Goal: Task Accomplishment & Management: Complete application form

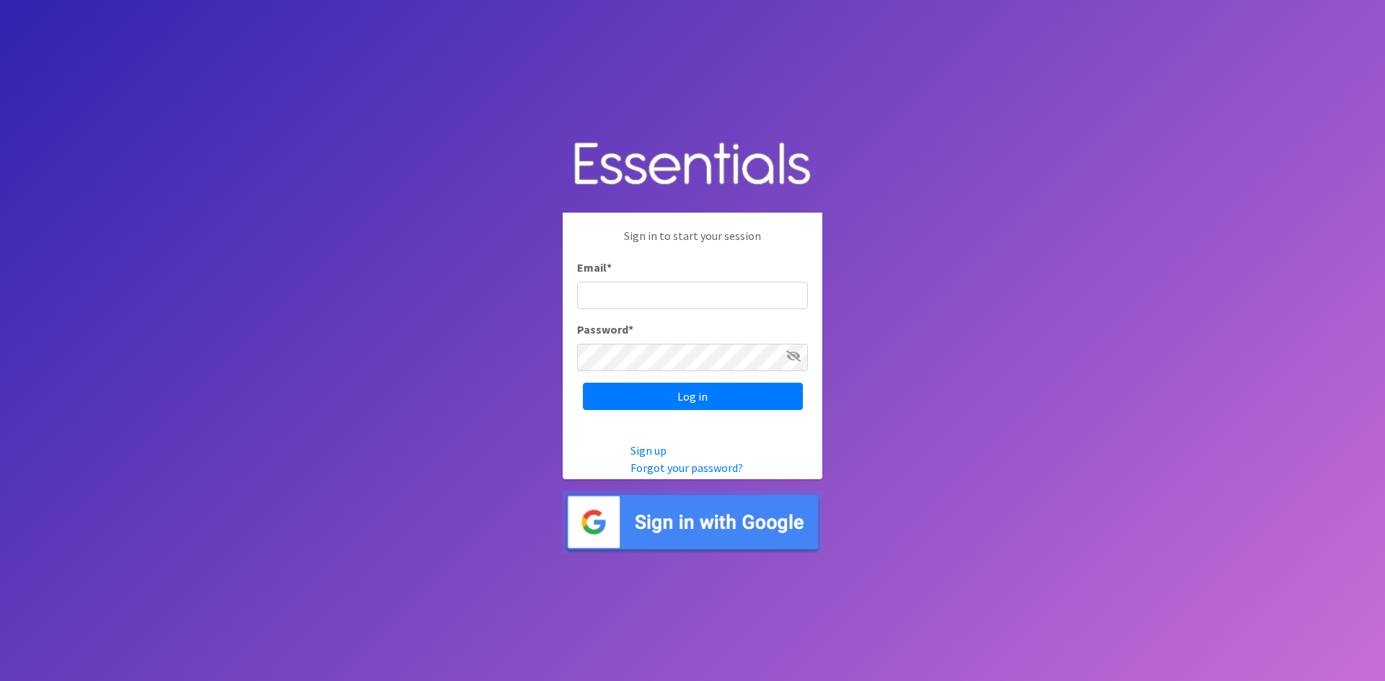
click at [621, 292] on input "Email *" at bounding box center [692, 295] width 231 height 27
type input "[EMAIL_ADDRESS][PERSON_NAME][DOMAIN_NAME]"
click at [583, 383] on input "Log in" at bounding box center [693, 396] width 220 height 27
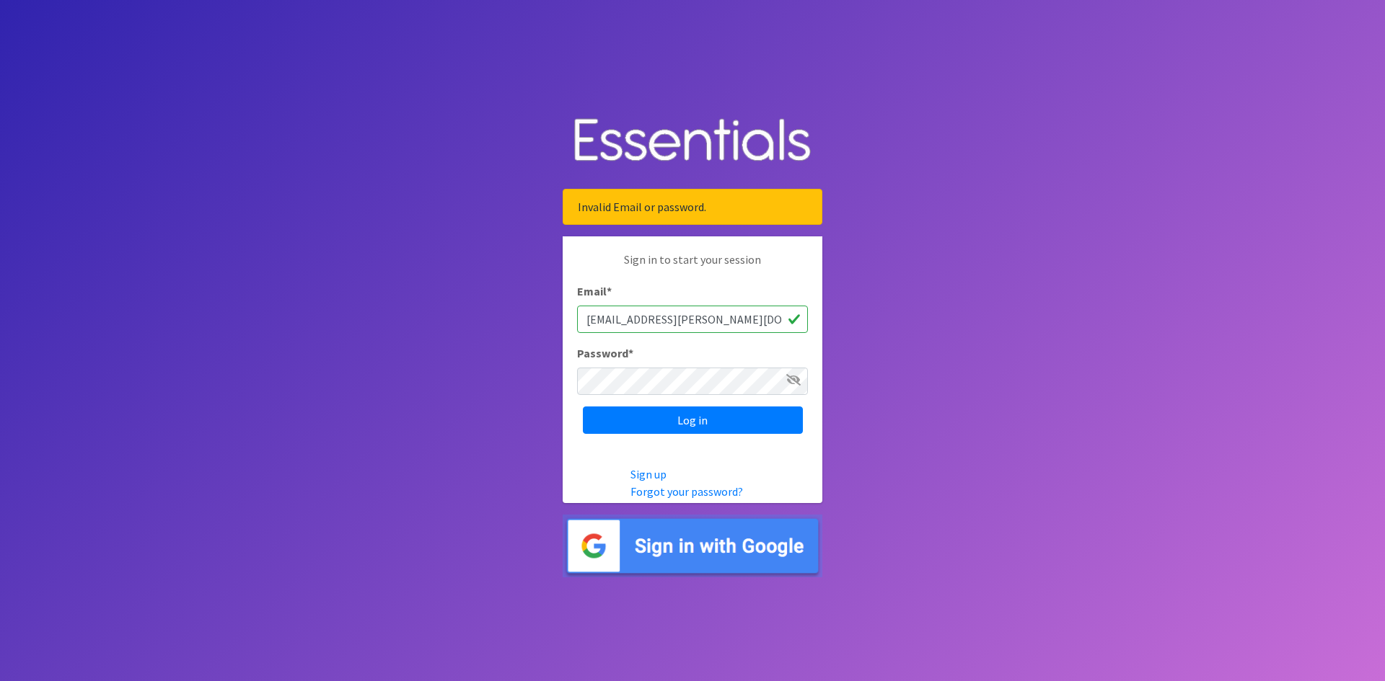
click at [794, 377] on icon at bounding box center [793, 380] width 14 height 12
click at [790, 379] on icon at bounding box center [793, 380] width 13 height 12
click at [793, 375] on icon at bounding box center [793, 380] width 14 height 12
click at [760, 424] on input "Log in" at bounding box center [693, 420] width 220 height 27
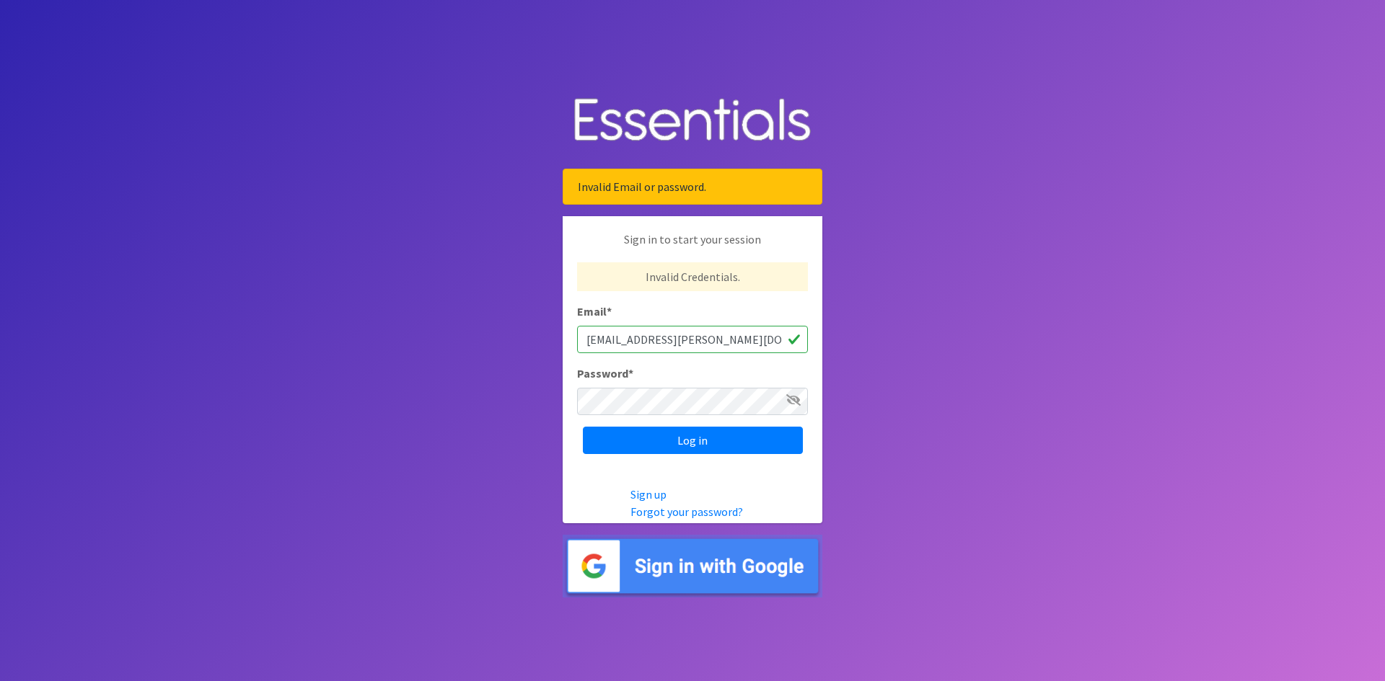
click at [795, 398] on icon at bounding box center [793, 400] width 14 height 12
click at [682, 444] on input "Log in" at bounding box center [693, 440] width 220 height 27
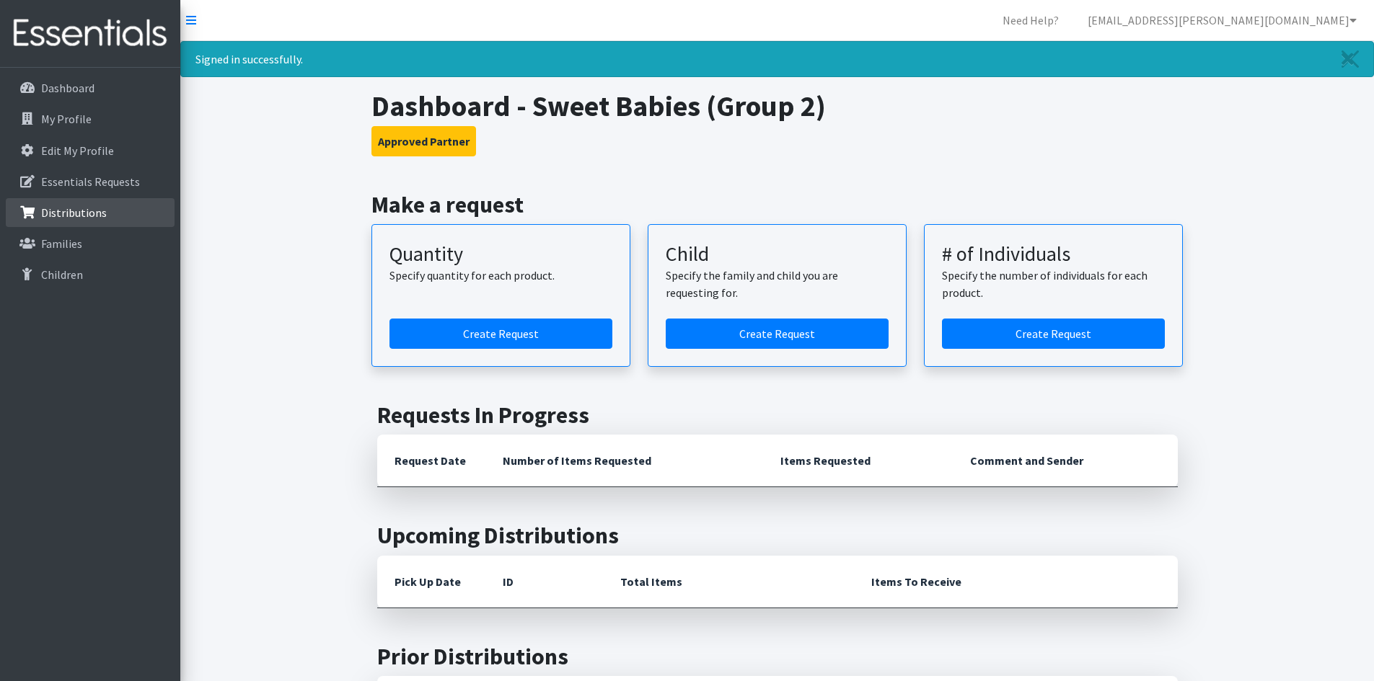
click at [107, 213] on link "Distributions" at bounding box center [90, 212] width 169 height 29
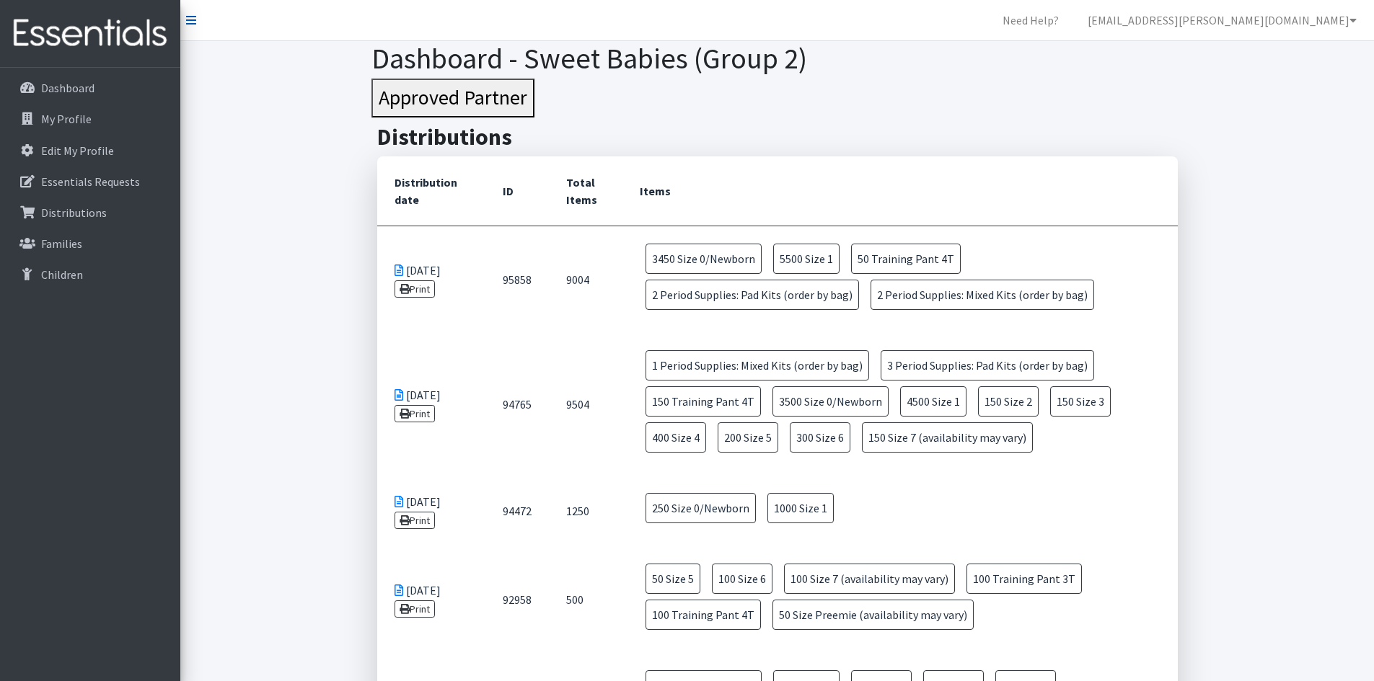
click at [193, 17] on icon at bounding box center [191, 20] width 10 height 12
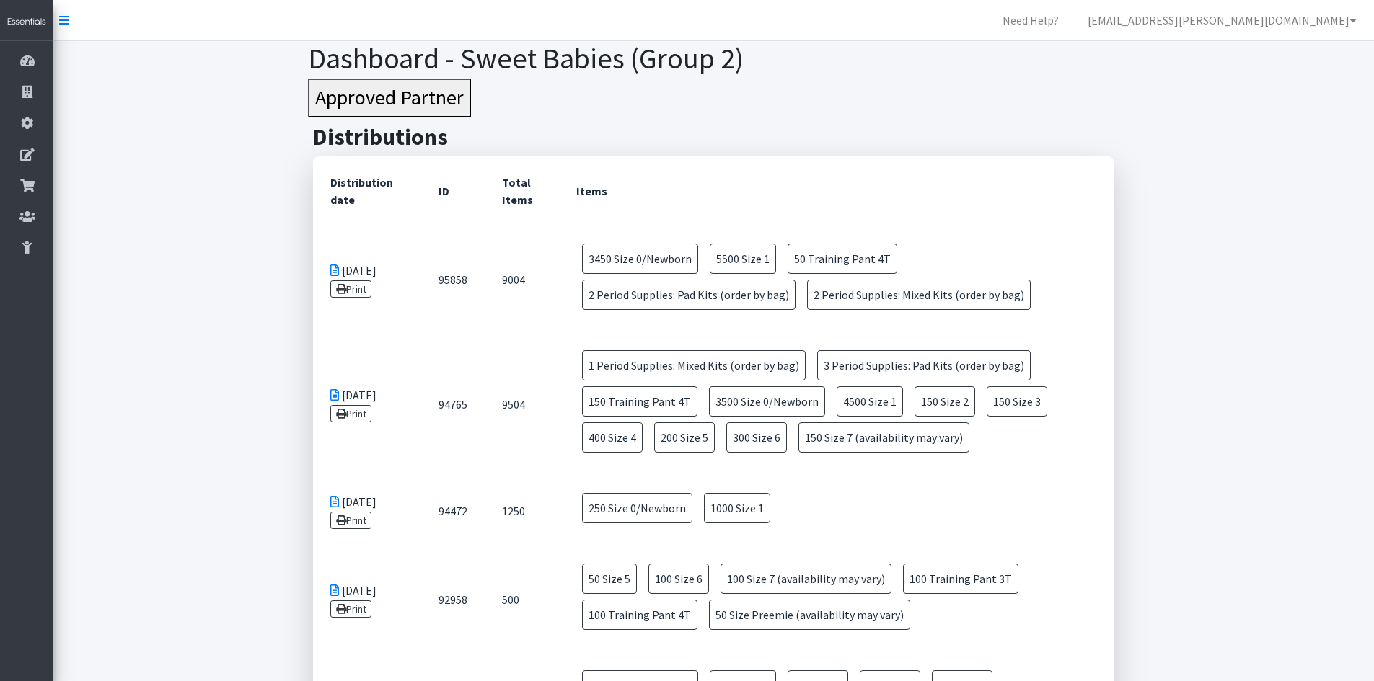
click at [70, 17] on nav "Need Help? sweet.babies.kathy@gmail.com My Co-Workers My Profile Logout" at bounding box center [713, 20] width 1320 height 41
click at [64, 20] on icon at bounding box center [64, 20] width 10 height 12
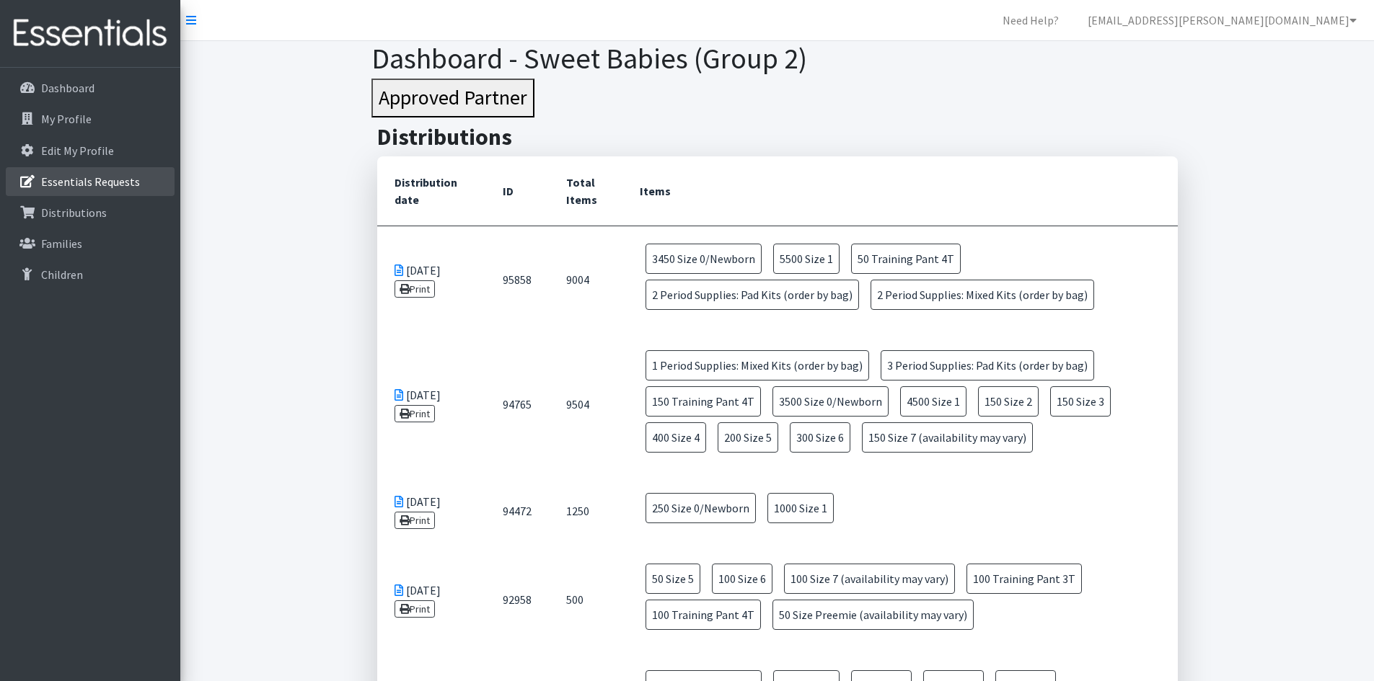
click at [107, 179] on p "Essentials Requests" at bounding box center [90, 182] width 99 height 14
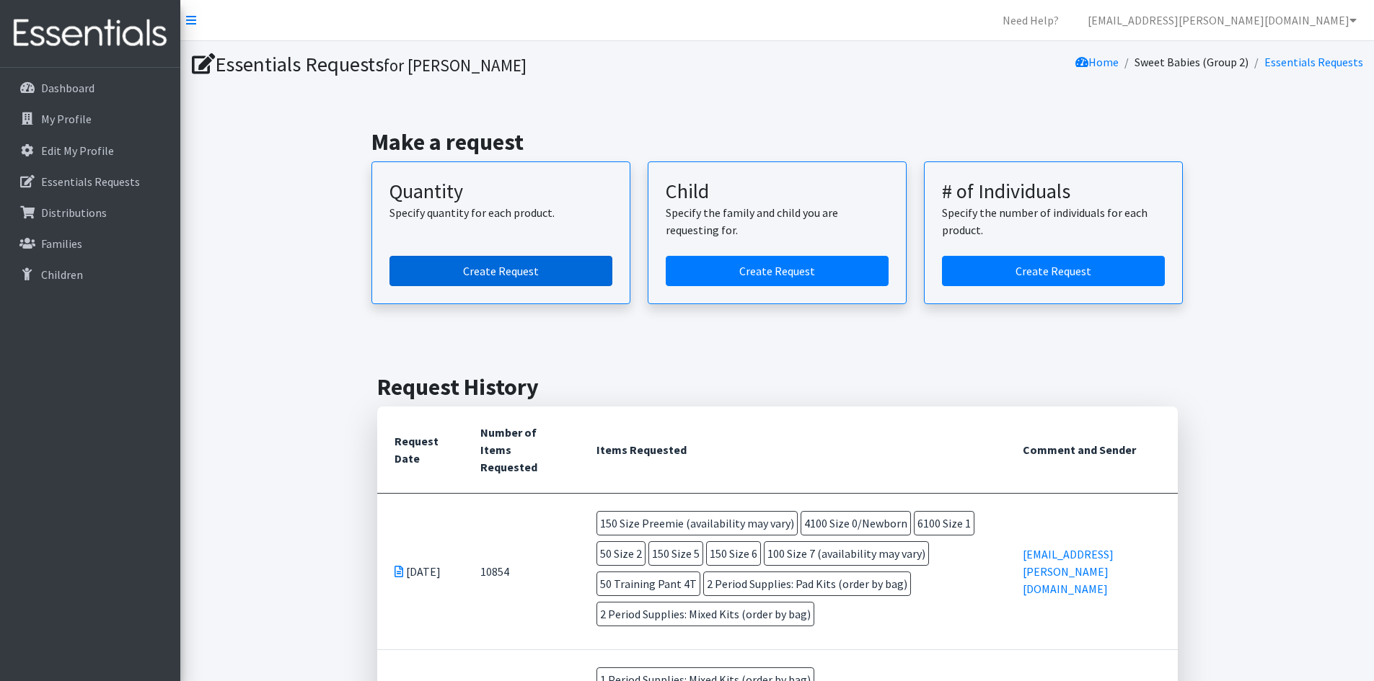
click at [521, 276] on link "Create Request" at bounding box center [500, 271] width 223 height 30
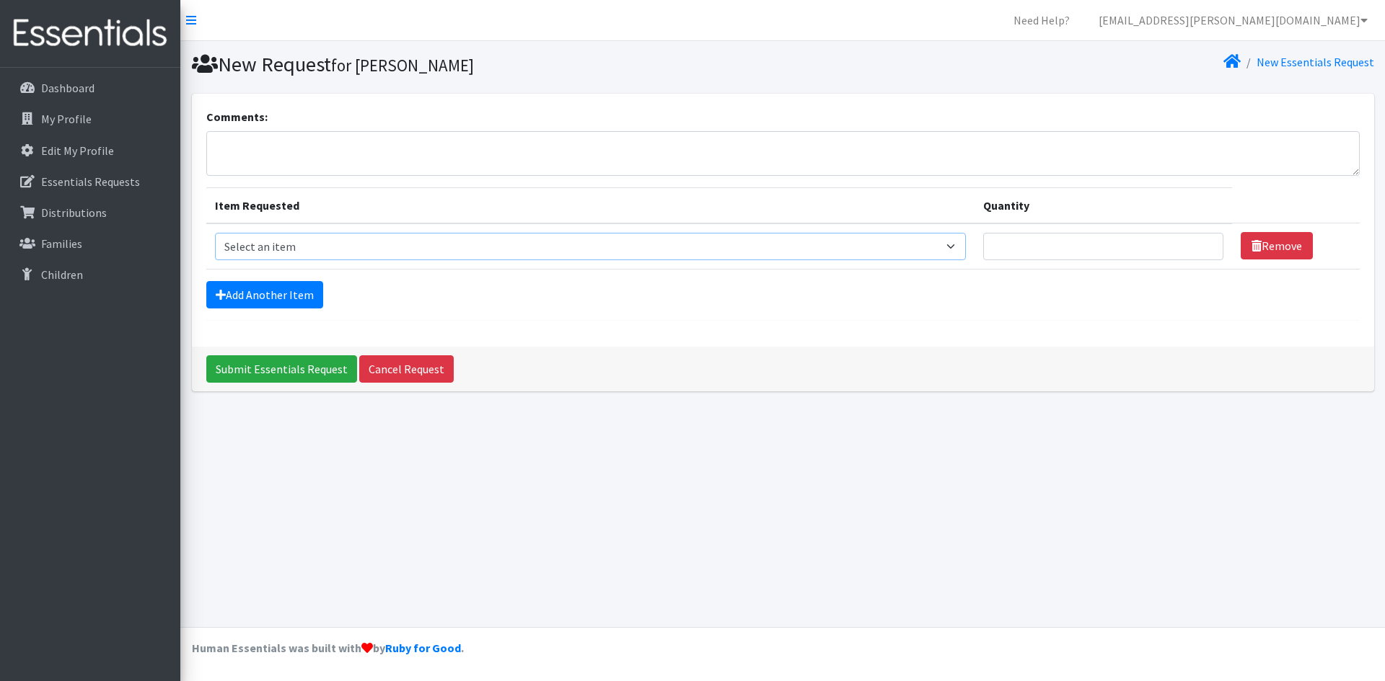
click at [966, 244] on select "Select an item Period Supplies: Mixed Kits (order by bag) Applicator-free tampo…" at bounding box center [590, 246] width 751 height 27
select select "1095"
click at [215, 233] on select "Select an item Period Supplies: Mixed Kits (order by bag) Applicator-free tampo…" at bounding box center [590, 246] width 751 height 27
click at [1104, 247] on input "Quantity" at bounding box center [1103, 246] width 240 height 27
click at [289, 296] on link "Add Another Item" at bounding box center [264, 294] width 117 height 27
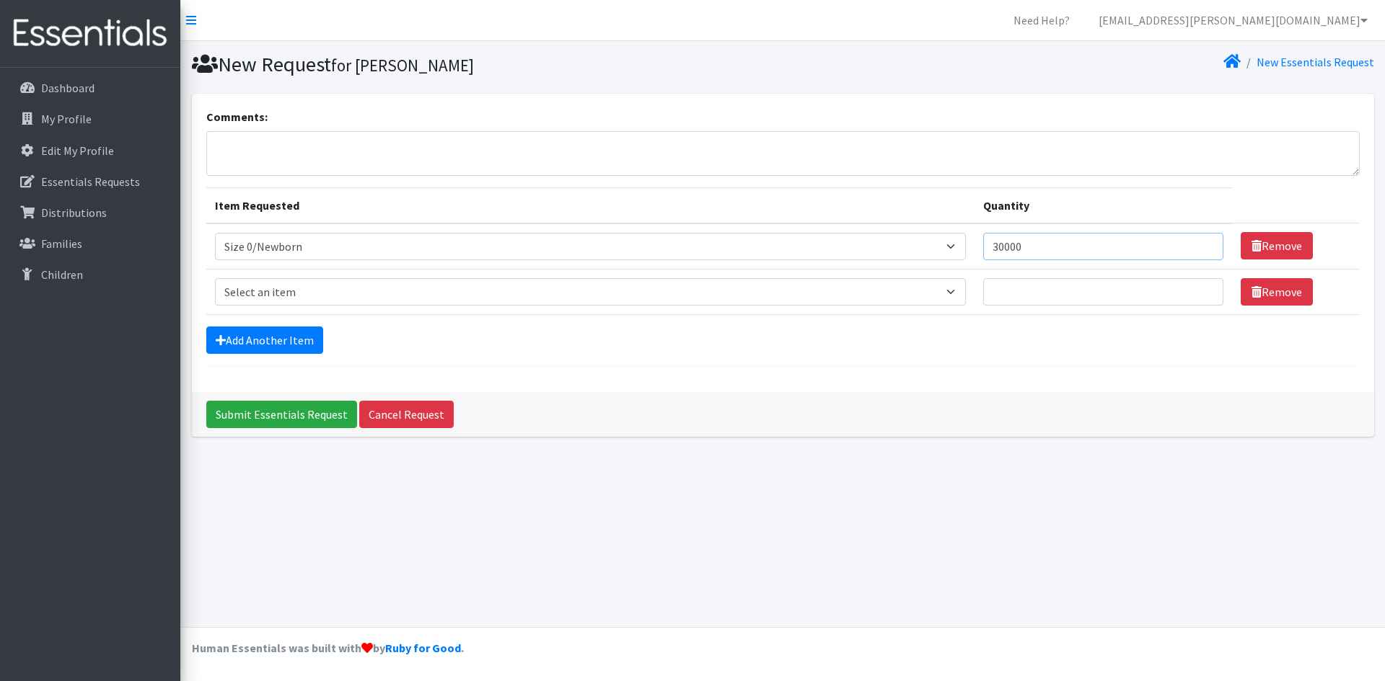
click at [1053, 247] on input "30000" at bounding box center [1103, 246] width 240 height 27
type input "3000"
click at [350, 295] on select "Select an item Period Supplies: Mixed Kits (order by bag) Applicator-free tampo…" at bounding box center [590, 291] width 751 height 27
select select "1090"
click at [215, 278] on select "Select an item Period Supplies: Mixed Kits (order by bag) Applicator-free tampo…" at bounding box center [590, 291] width 751 height 27
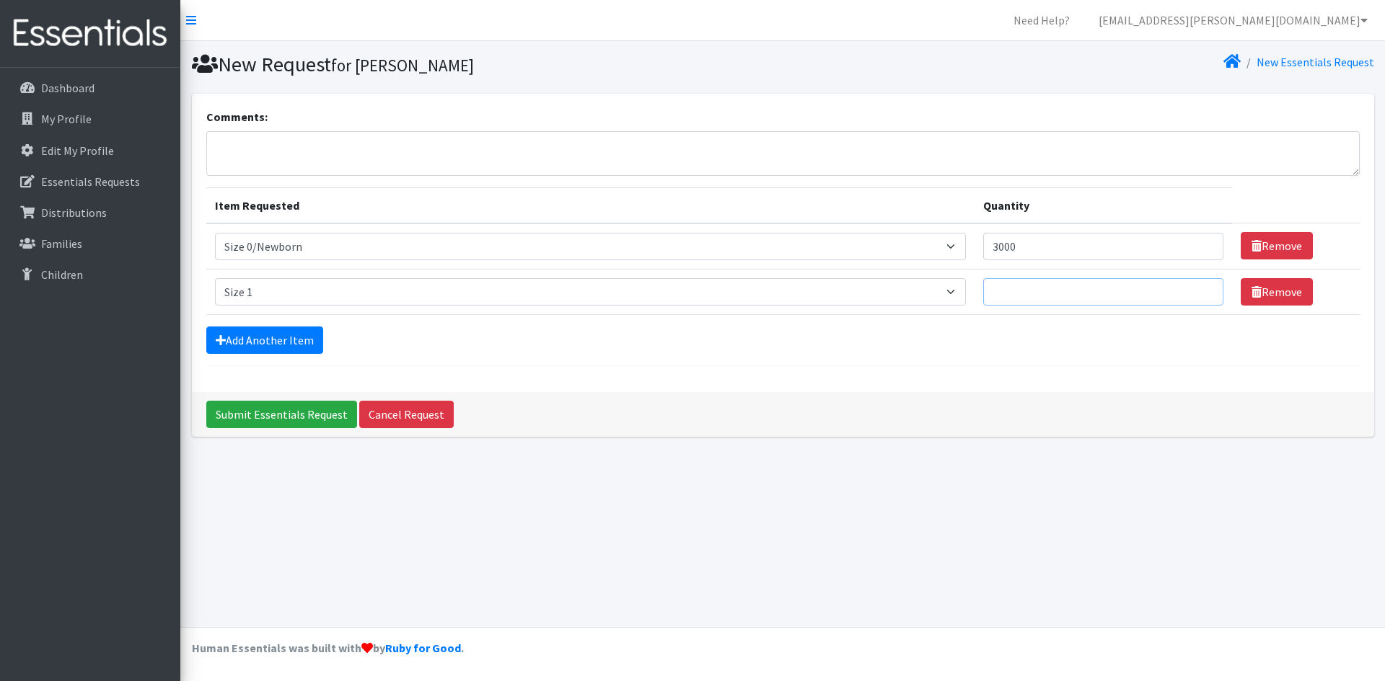
click at [1014, 291] on input "Quantity" at bounding box center [1103, 291] width 240 height 27
type input "5000"
click at [303, 340] on link "Add Another Item" at bounding box center [264, 340] width 117 height 27
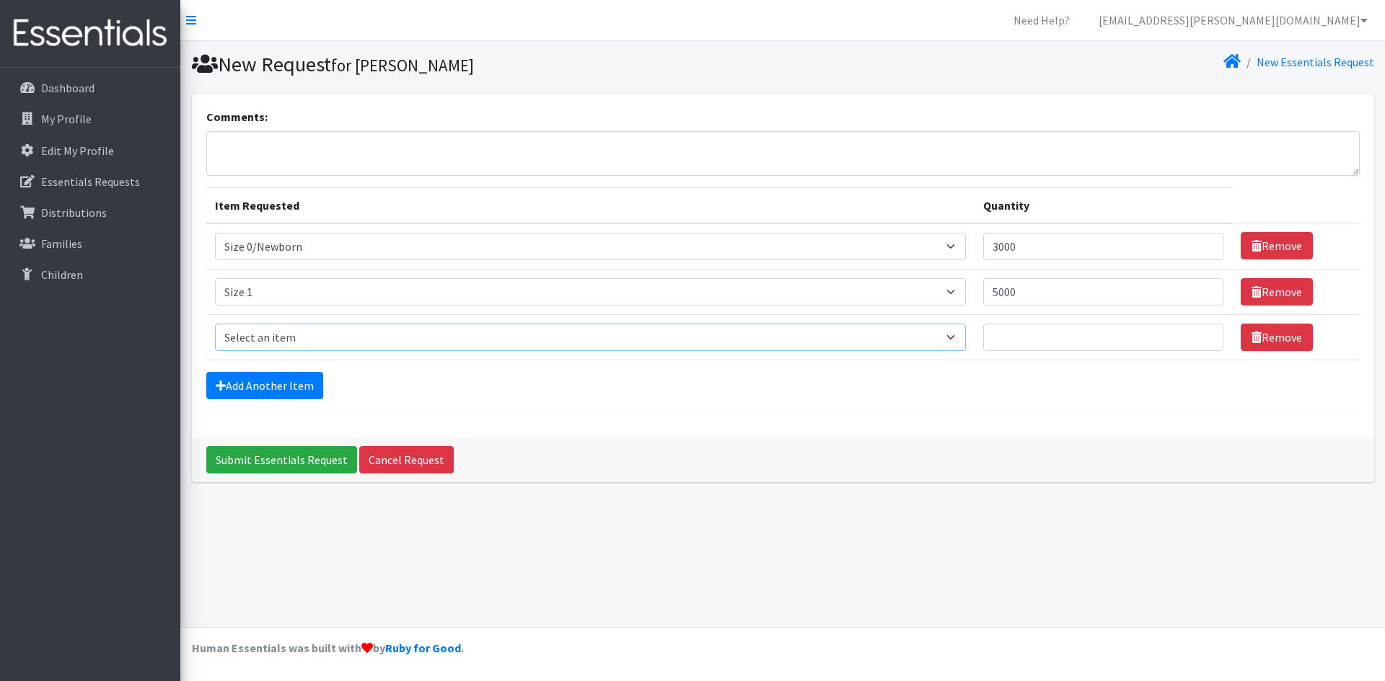
click at [290, 336] on select "Select an item Period Supplies: Mixed Kits (order by bag) Applicator-free tampo…" at bounding box center [590, 337] width 751 height 27
select select "1097"
click at [215, 324] on select "Select an item Period Supplies: Mixed Kits (order by bag) Applicator-free tampo…" at bounding box center [590, 337] width 751 height 27
click at [1030, 341] on input "Quantity" at bounding box center [1103, 337] width 240 height 27
type input "150"
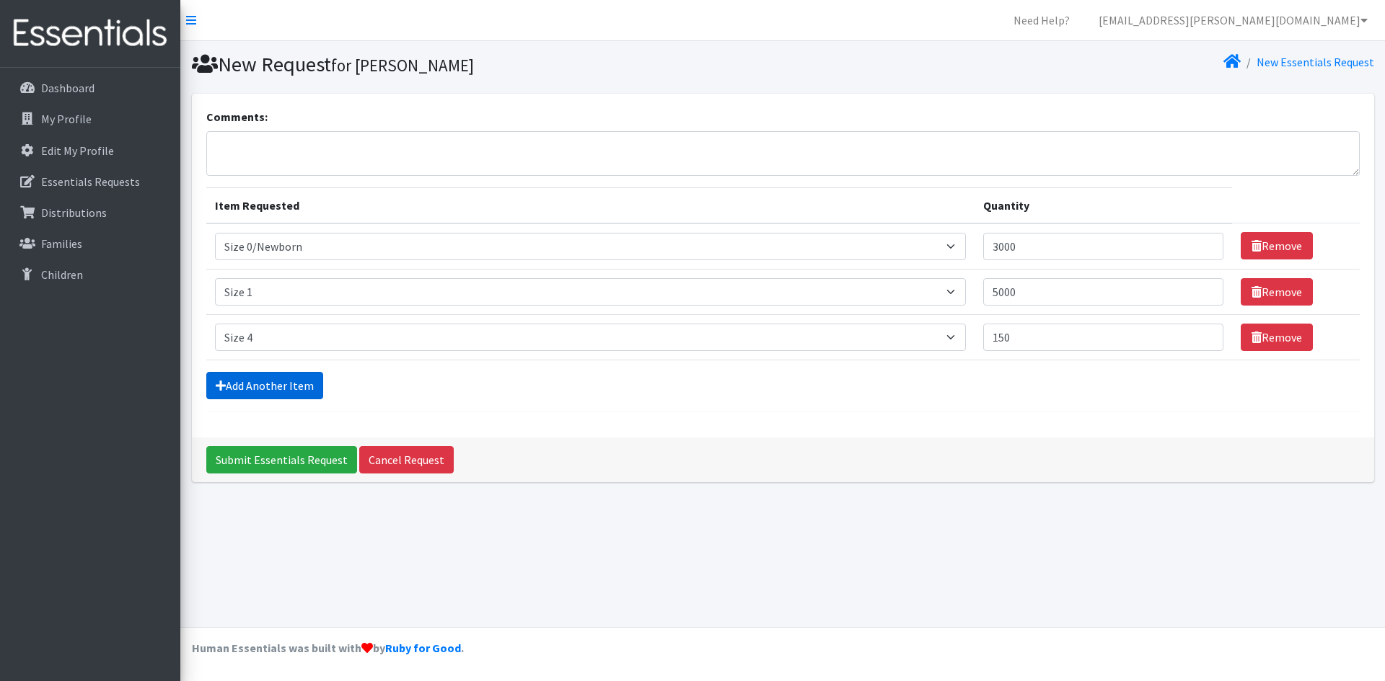
click at [266, 383] on link "Add Another Item" at bounding box center [264, 385] width 117 height 27
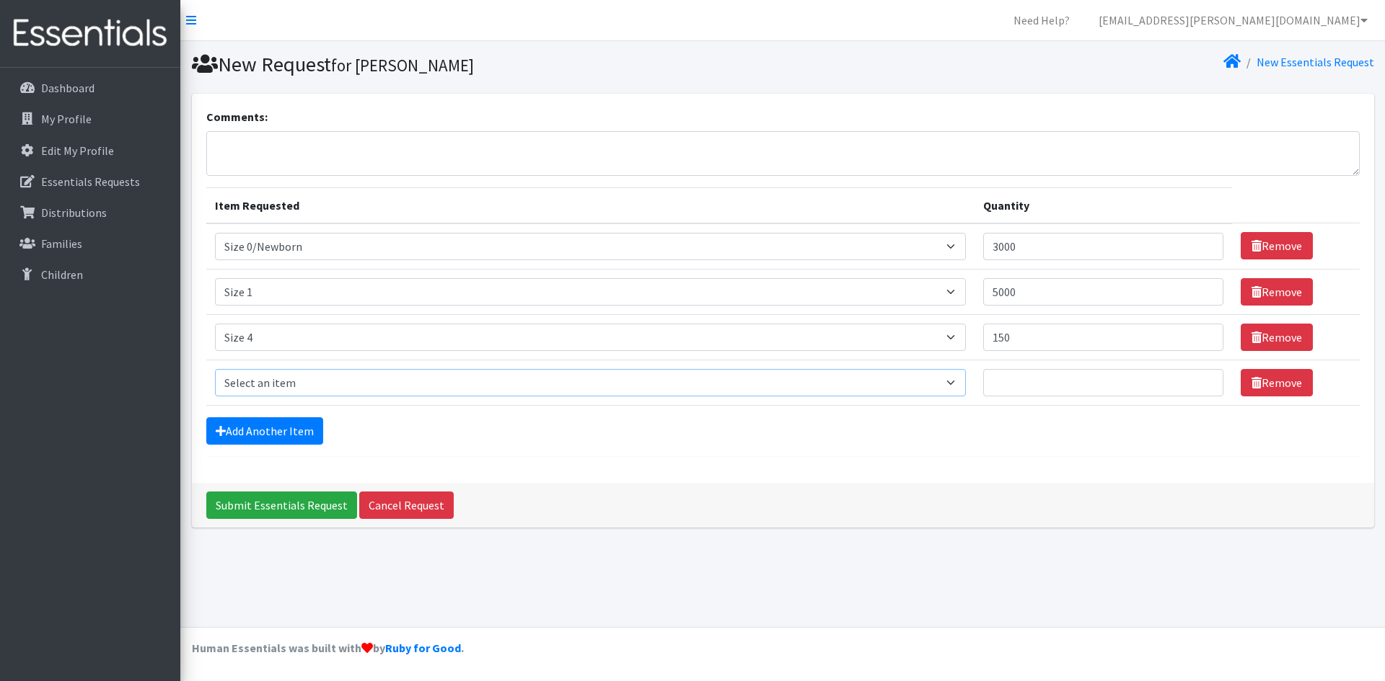
click at [267, 381] on select "Select an item Period Supplies: Mixed Kits (order by bag) Applicator-free tampo…" at bounding box center [590, 382] width 751 height 27
select select "1098"
click at [215, 369] on select "Select an item Period Supplies: Mixed Kits (order by bag) Applicator-free tampo…" at bounding box center [590, 382] width 751 height 27
click at [1006, 379] on input "Quantity" at bounding box center [1103, 382] width 240 height 27
type input "400"
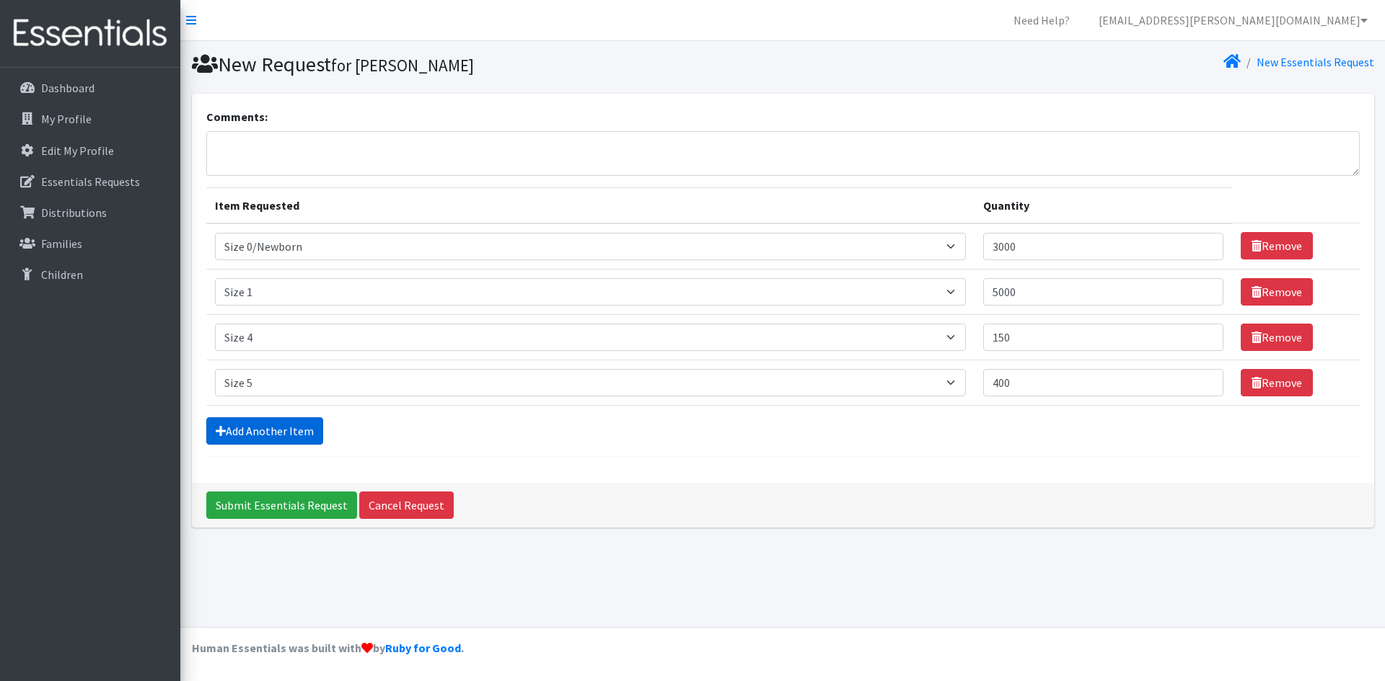
click at [307, 433] on link "Add Another Item" at bounding box center [264, 431] width 117 height 27
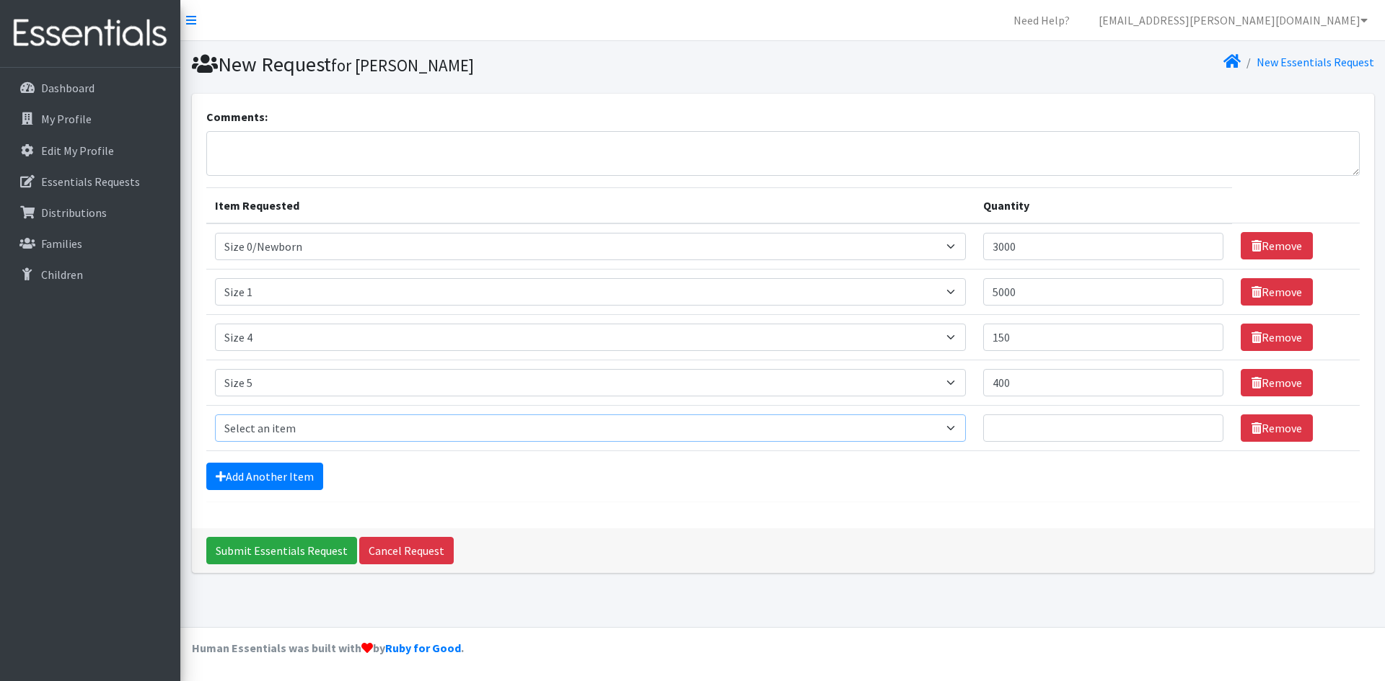
click at [302, 425] on select "Select an item Period Supplies: Mixed Kits (order by bag) Applicator-free tampo…" at bounding box center [590, 428] width 751 height 27
select select "1100"
click at [215, 415] on select "Select an item Period Supplies: Mixed Kits (order by bag) Applicator-free tampo…" at bounding box center [590, 428] width 751 height 27
click at [1038, 430] on input "Quantity" at bounding box center [1103, 428] width 240 height 27
type input "350"
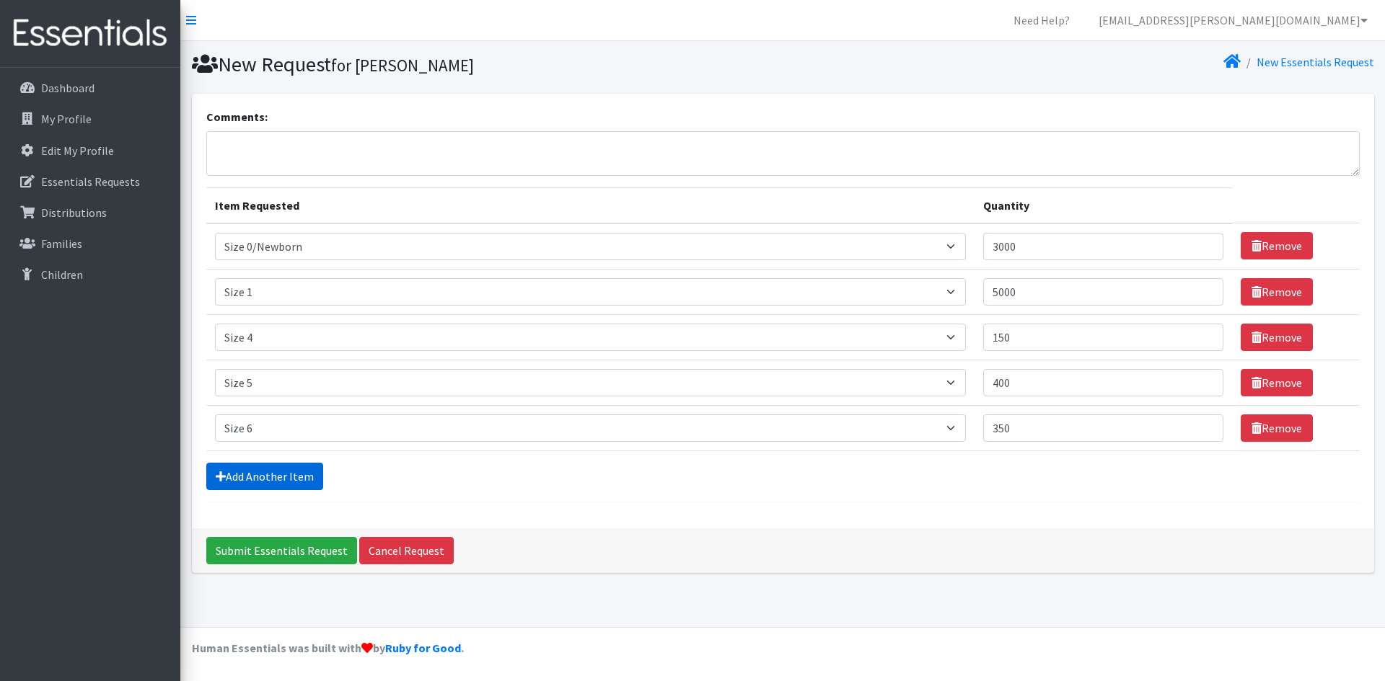
click at [265, 475] on link "Add Another Item" at bounding box center [264, 476] width 117 height 27
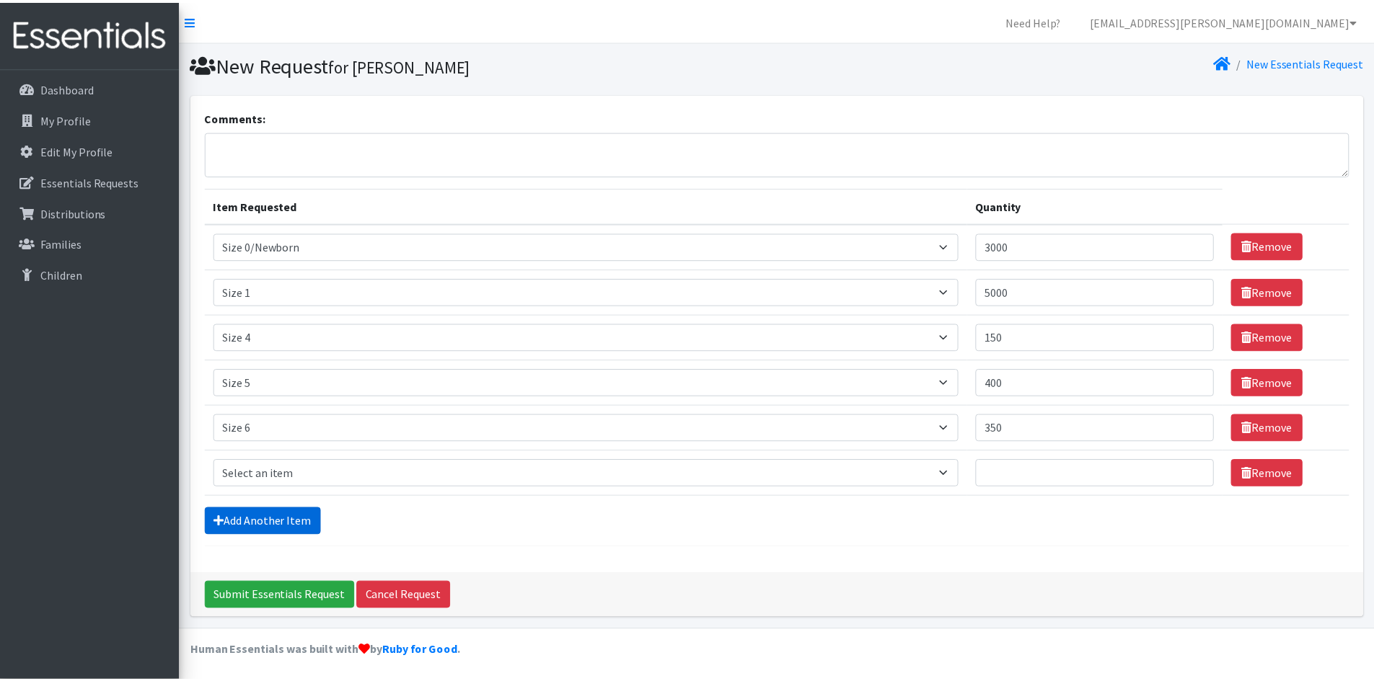
scroll to position [3, 0]
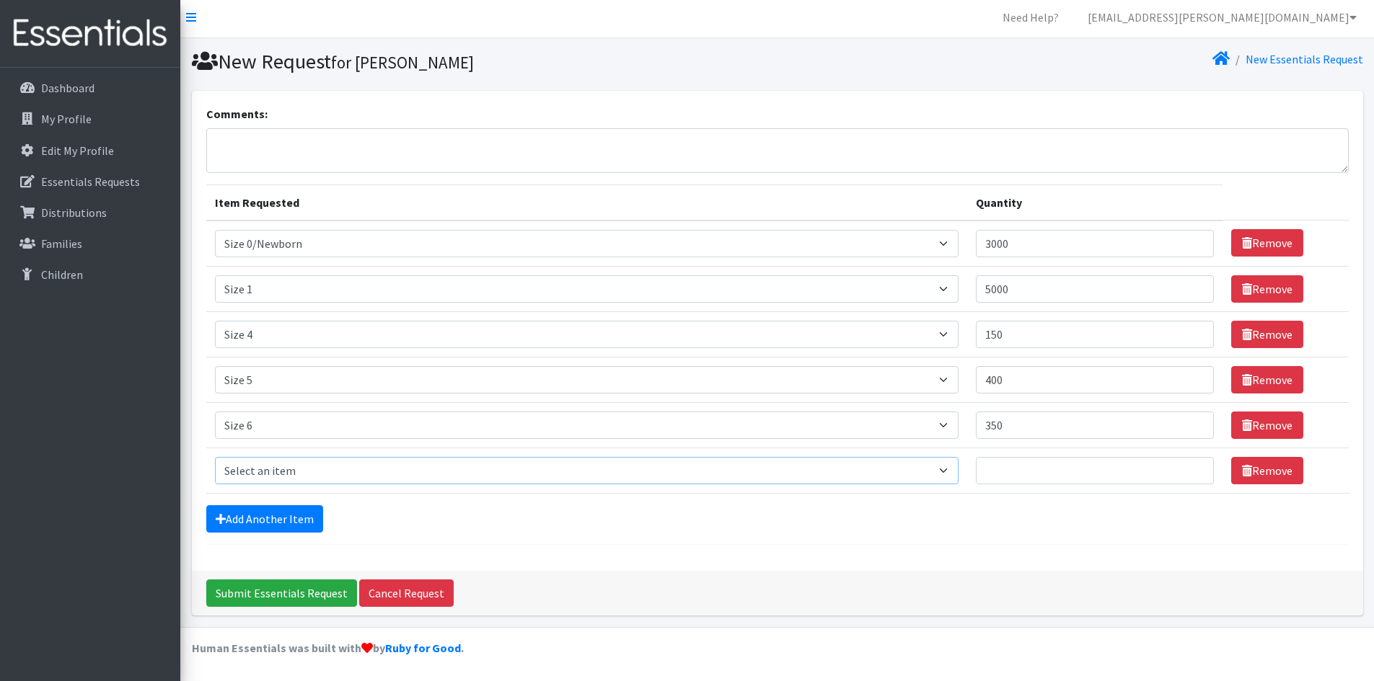
click at [264, 471] on select "Select an item Period Supplies: Mixed Kits (order by bag) Applicator-free tampo…" at bounding box center [586, 470] width 743 height 27
select select "6073"
click at [215, 457] on select "Select an item Period Supplies: Mixed Kits (order by bag) Applicator-free tampo…" at bounding box center [586, 470] width 743 height 27
click at [1022, 472] on input "Quantity" at bounding box center [1095, 470] width 238 height 27
type input "50"
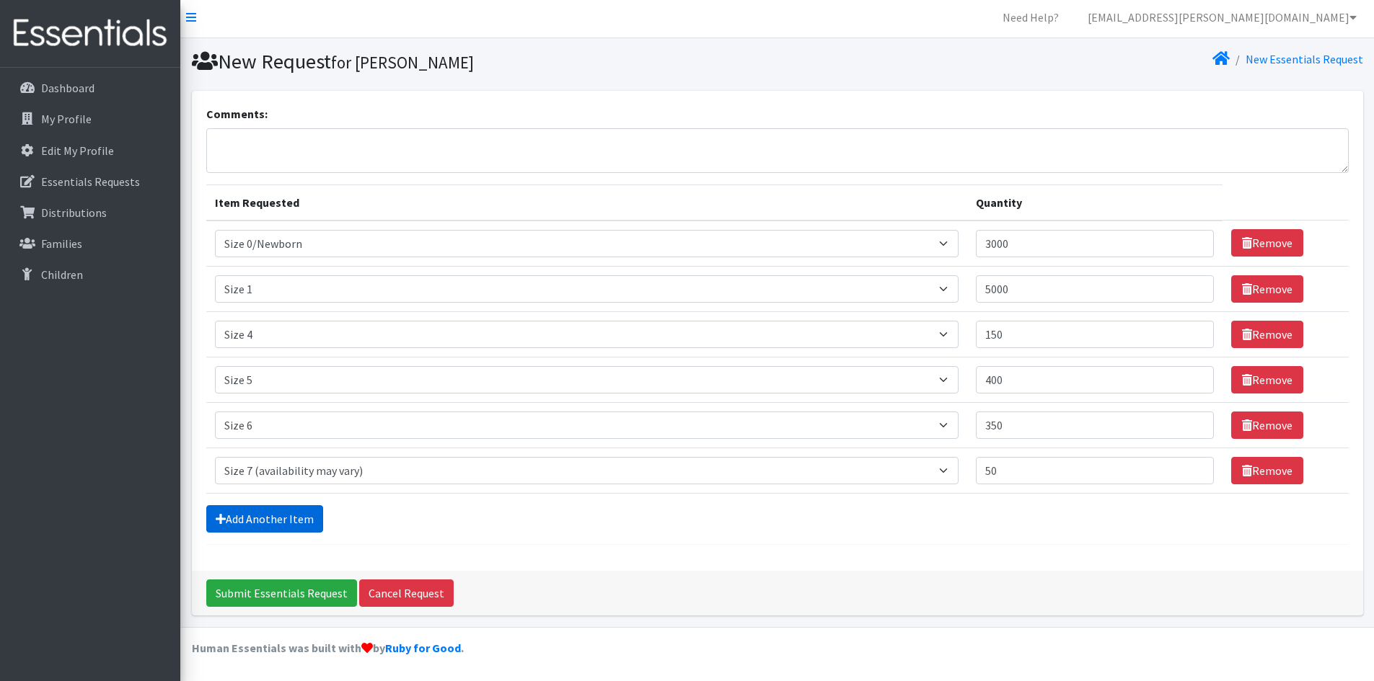
click at [269, 523] on link "Add Another Item" at bounding box center [264, 519] width 117 height 27
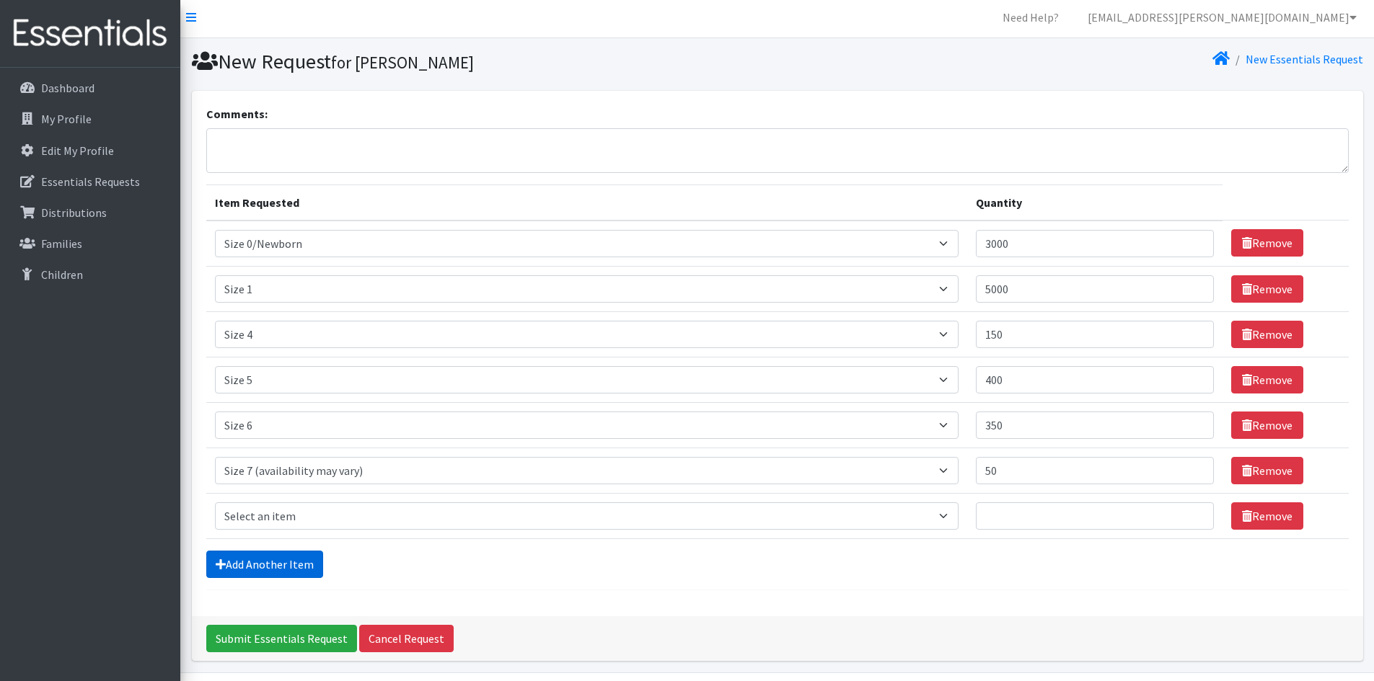
scroll to position [48, 0]
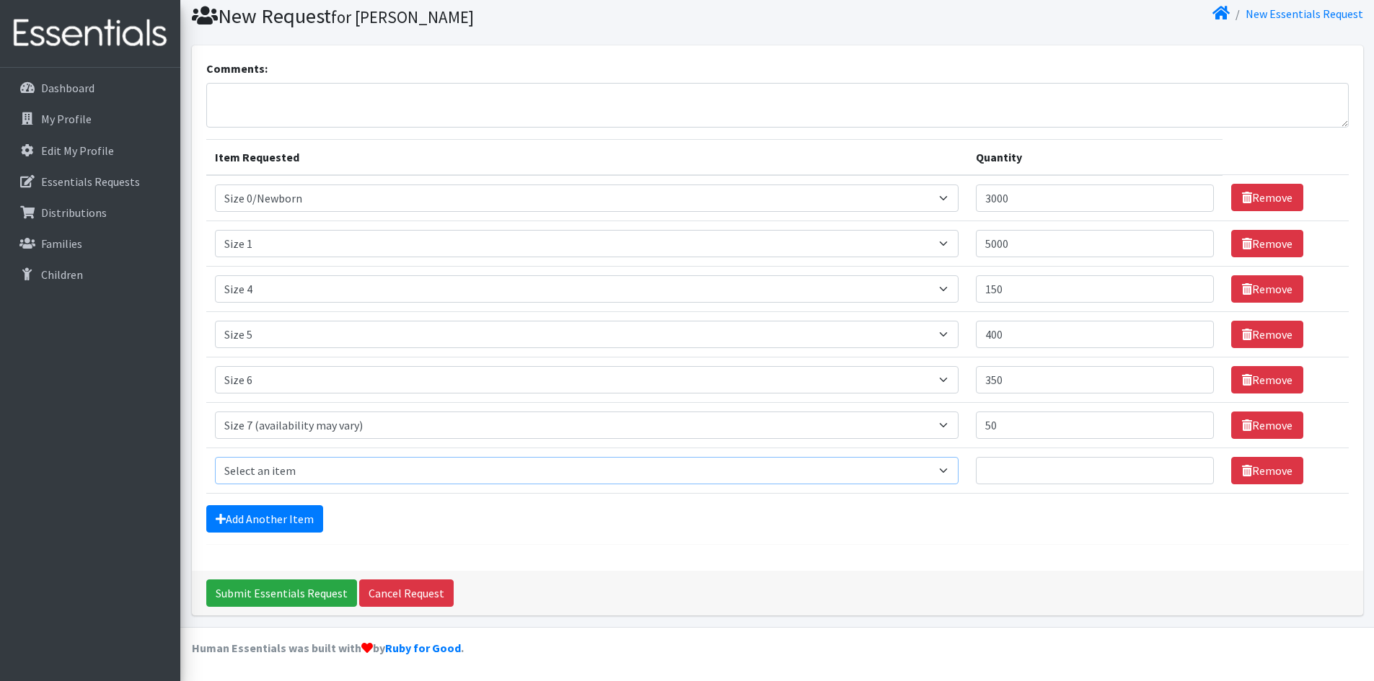
click at [278, 469] on select "Select an item Period Supplies: Mixed Kits (order by bag) Applicator-free tampo…" at bounding box center [586, 470] width 743 height 27
select select "1093"
click at [215, 457] on select "Select an item Period Supplies: Mixed Kits (order by bag) Applicator-free tampo…" at bounding box center [586, 470] width 743 height 27
click at [1016, 474] on input "Quantity" at bounding box center [1095, 470] width 238 height 27
type input "100"
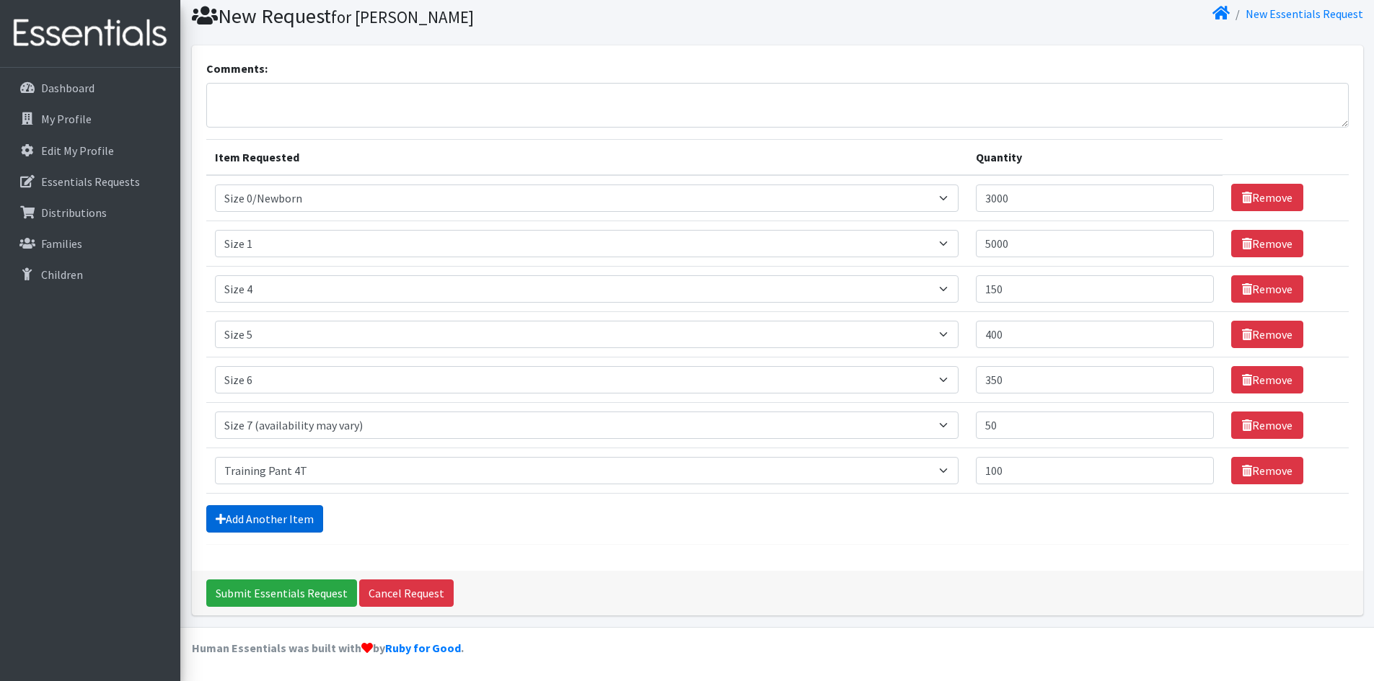
click at [291, 519] on link "Add Another Item" at bounding box center [264, 519] width 117 height 27
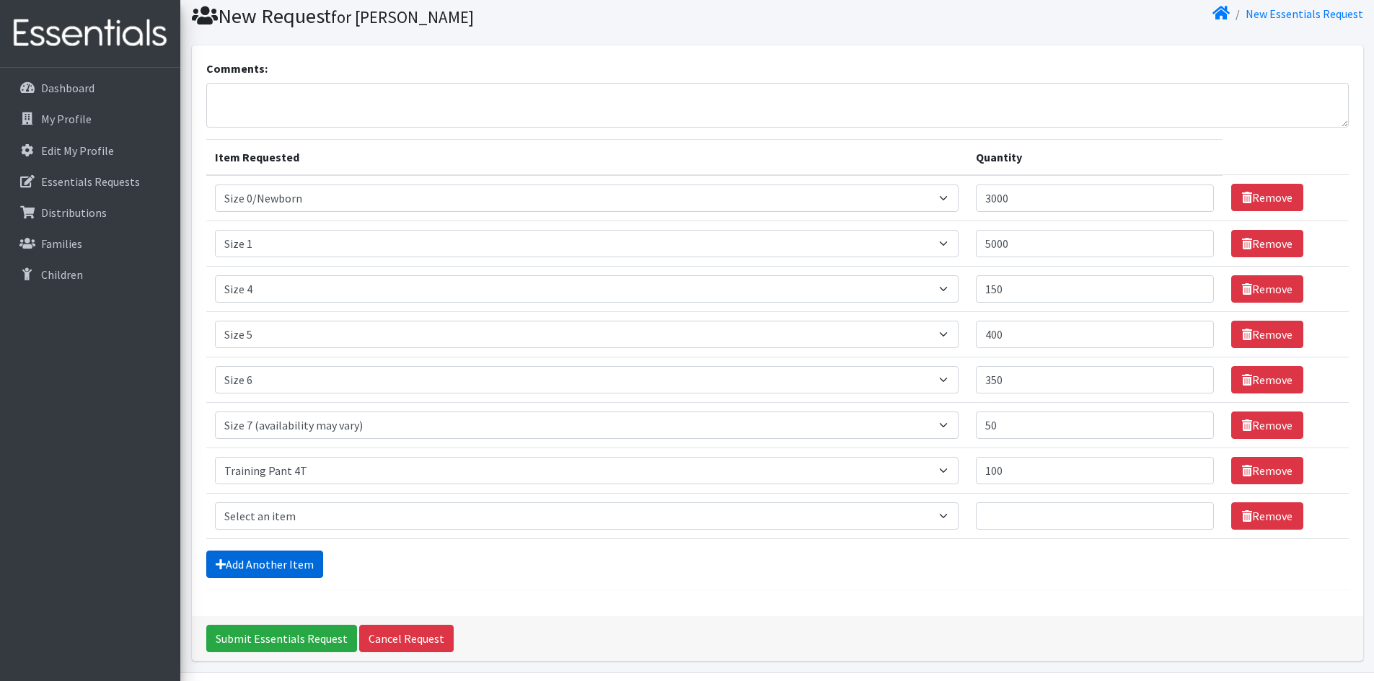
scroll to position [94, 0]
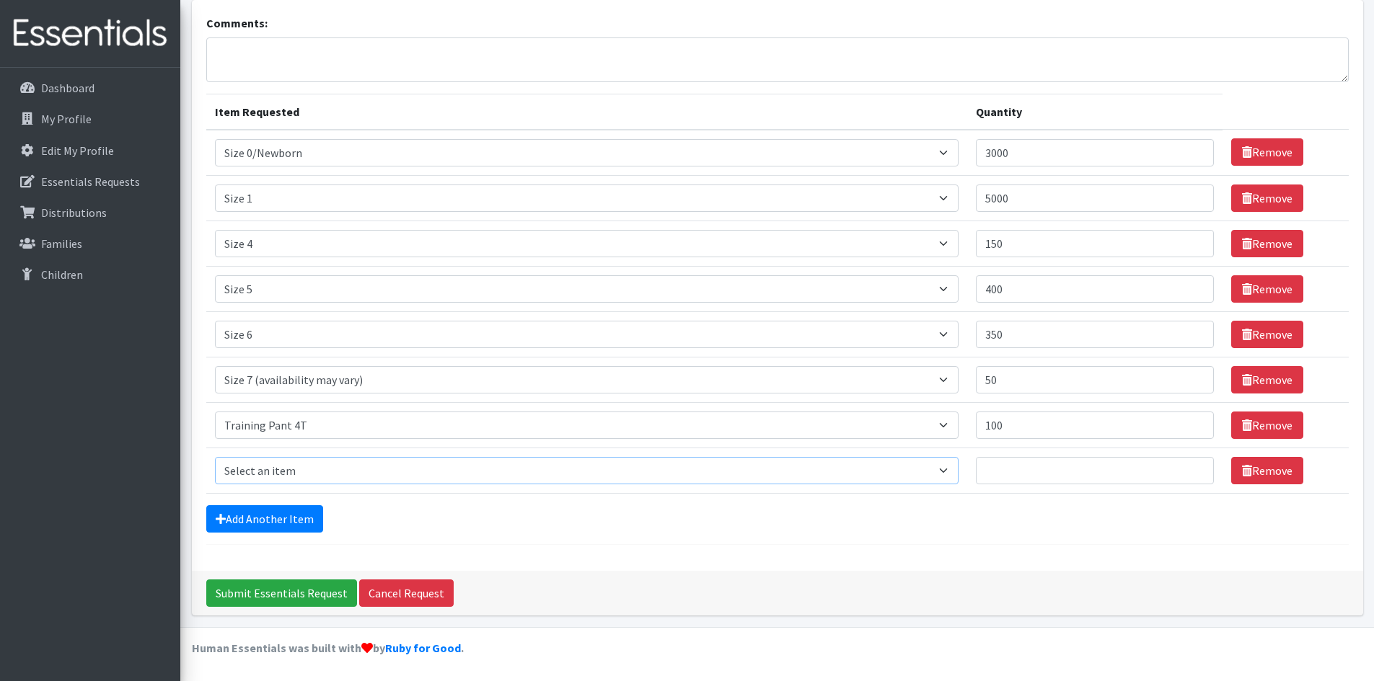
click at [291, 468] on select "Select an item Period Supplies: Mixed Kits (order by bag) Applicator-free tampo…" at bounding box center [586, 470] width 743 height 27
select select "8798"
click at [215, 457] on select "Select an item Period Supplies: Mixed Kits (order by bag) Applicator-free tampo…" at bounding box center [586, 470] width 743 height 27
click at [1031, 463] on input "Quantity" at bounding box center [1095, 470] width 238 height 27
type input "3"
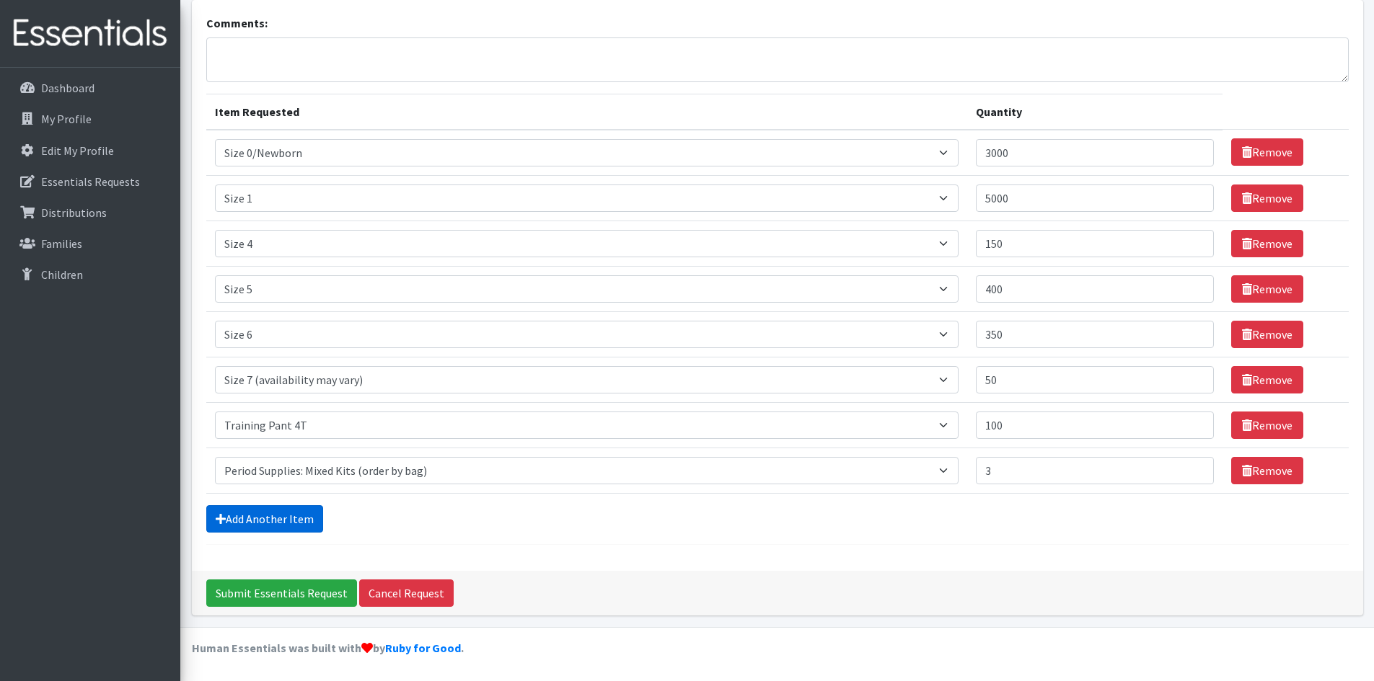
click at [264, 518] on link "Add Another Item" at bounding box center [264, 519] width 117 height 27
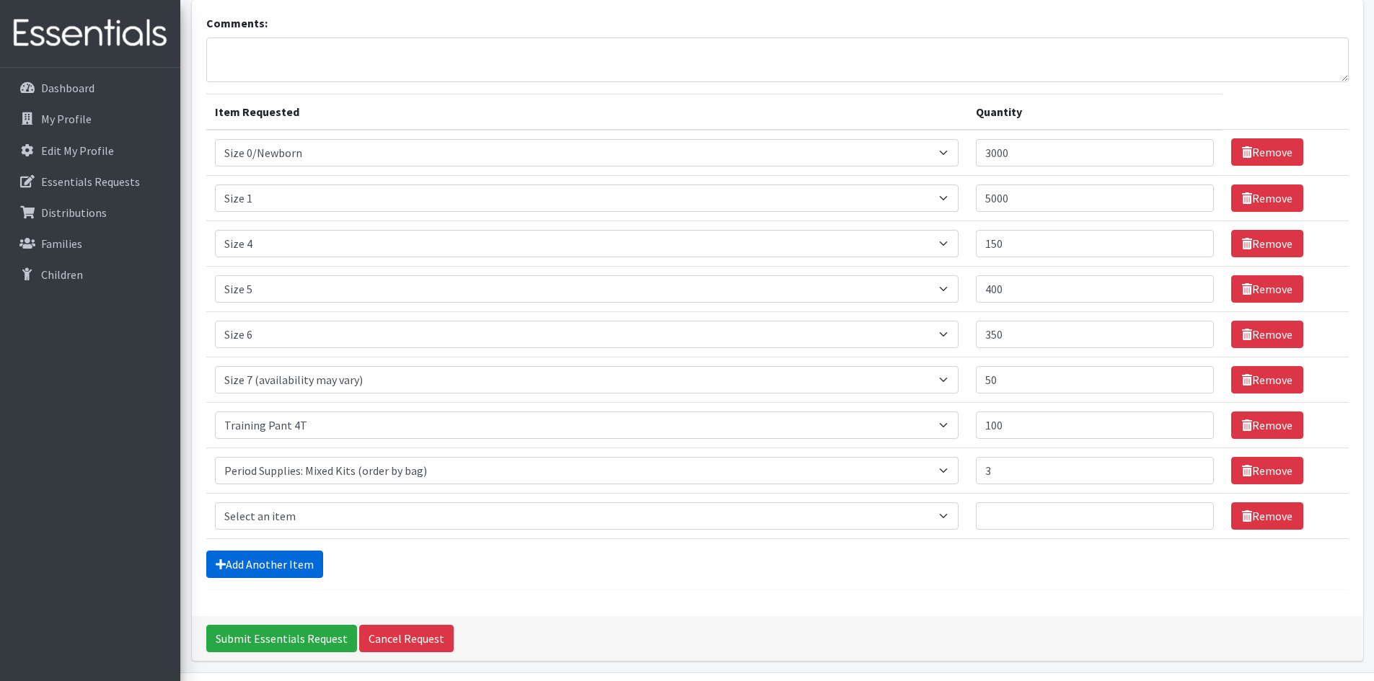
scroll to position [139, 0]
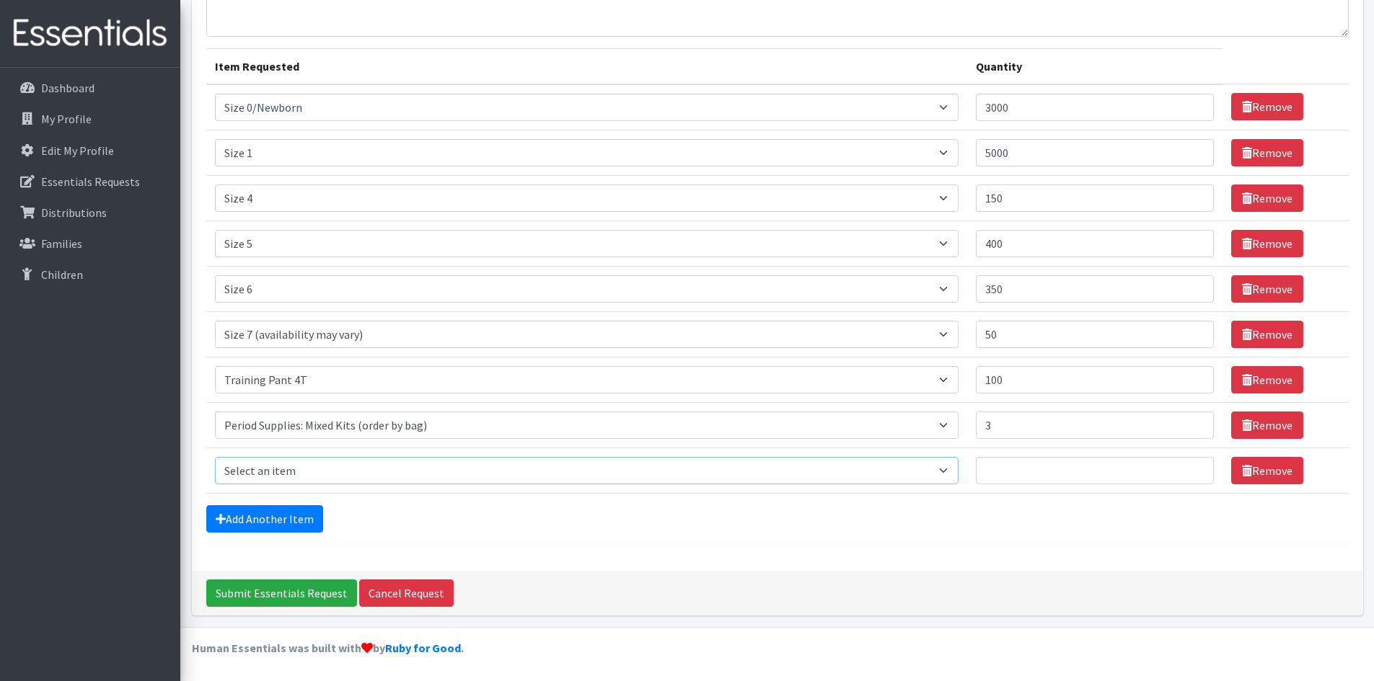
click at [294, 469] on select "Select an item Period Supplies: Mixed Kits (order by bag) Applicator-free tampo…" at bounding box center [586, 470] width 743 height 27
select select "8796"
click at [215, 457] on select "Select an item Period Supplies: Mixed Kits (order by bag) Applicator-free tampo…" at bounding box center [586, 470] width 743 height 27
click at [1038, 469] on input "Quantity" at bounding box center [1095, 470] width 238 height 27
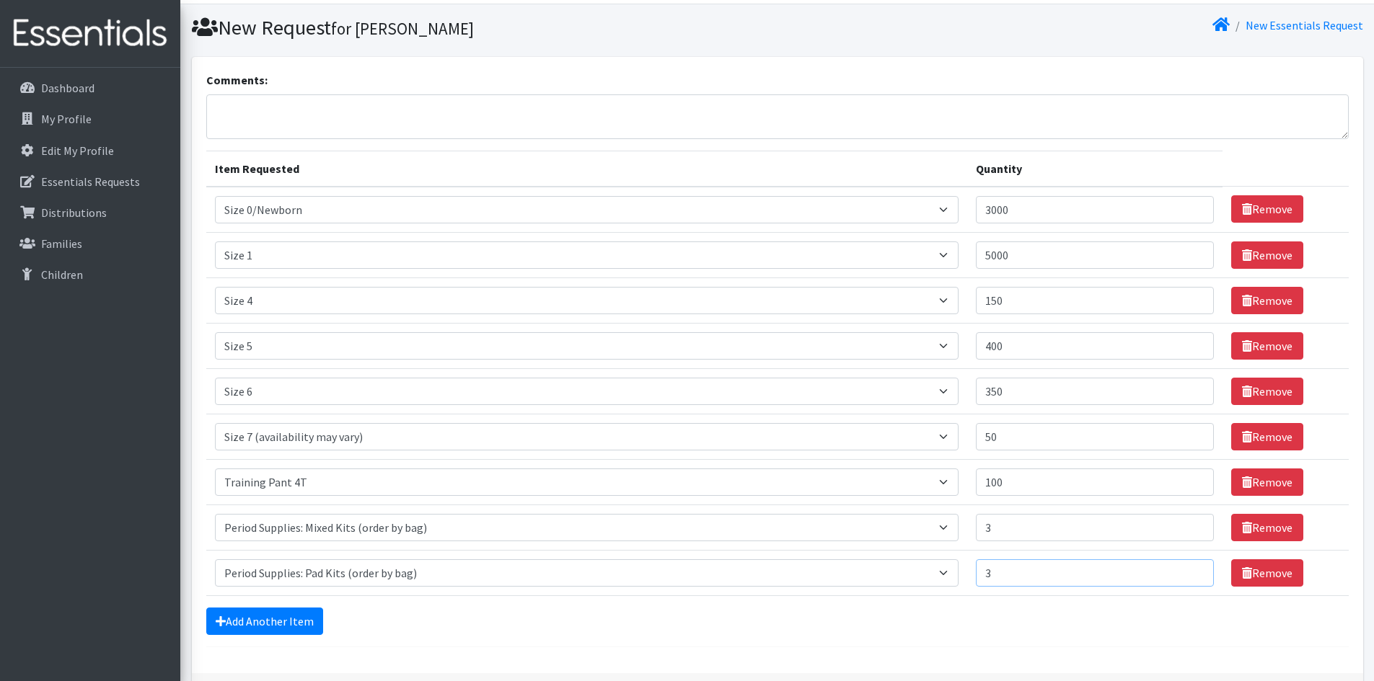
scroll to position [0, 0]
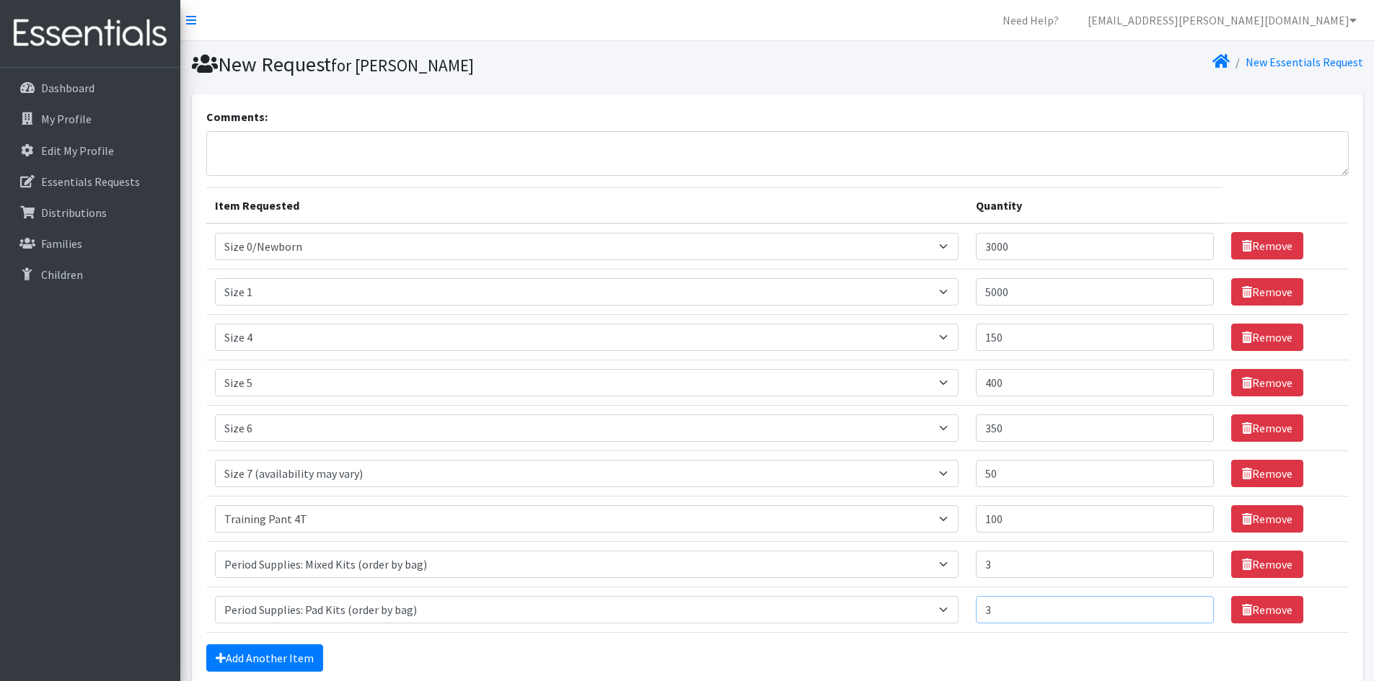
type input "3"
click at [213, 149] on textarea "Comments:" at bounding box center [777, 153] width 1142 height 45
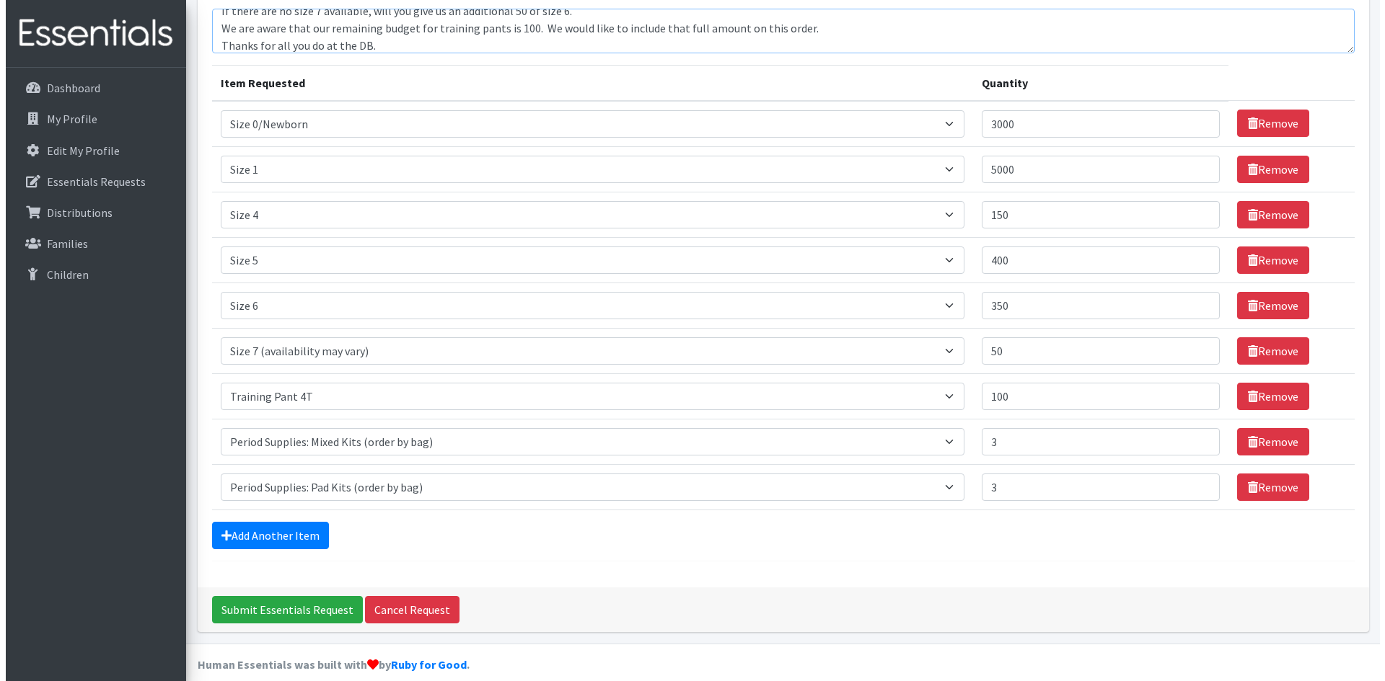
scroll to position [139, 0]
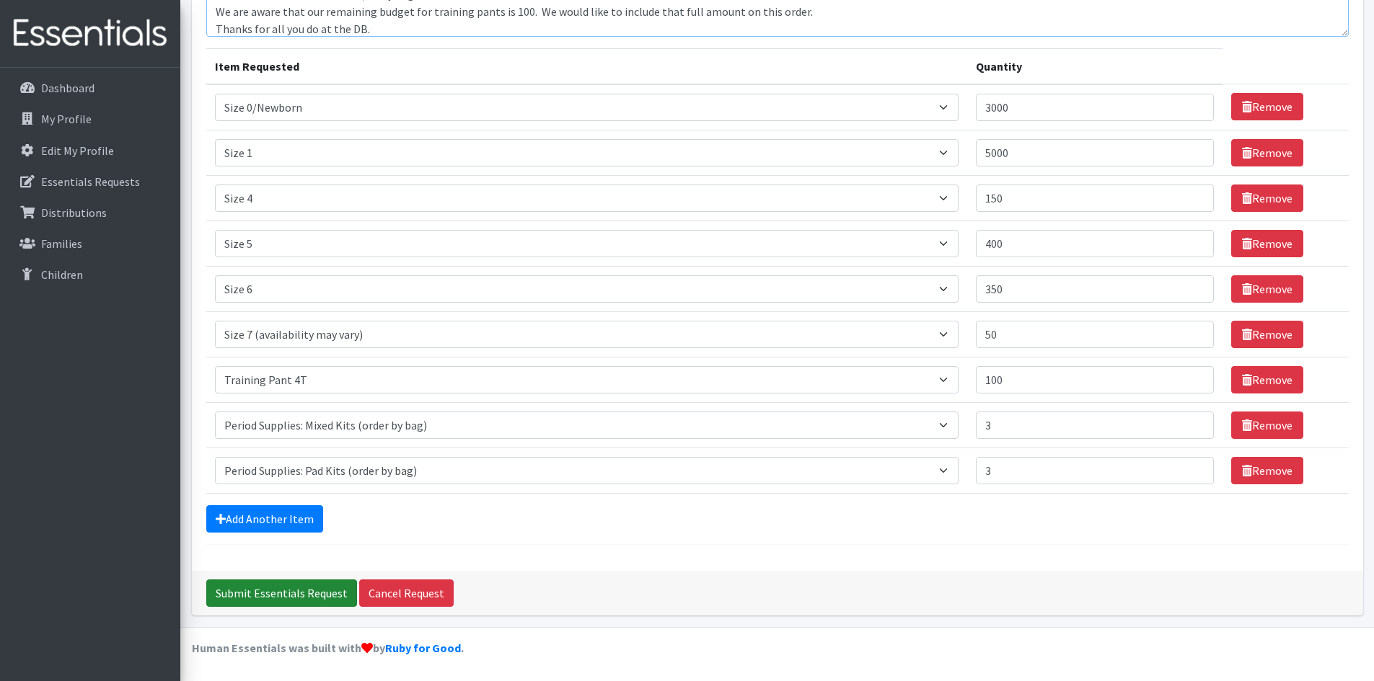
type textarea "If there are no size 7 available, will you give us an additional 50 of size 6. …"
click at [270, 591] on input "Submit Essentials Request" at bounding box center [281, 593] width 151 height 27
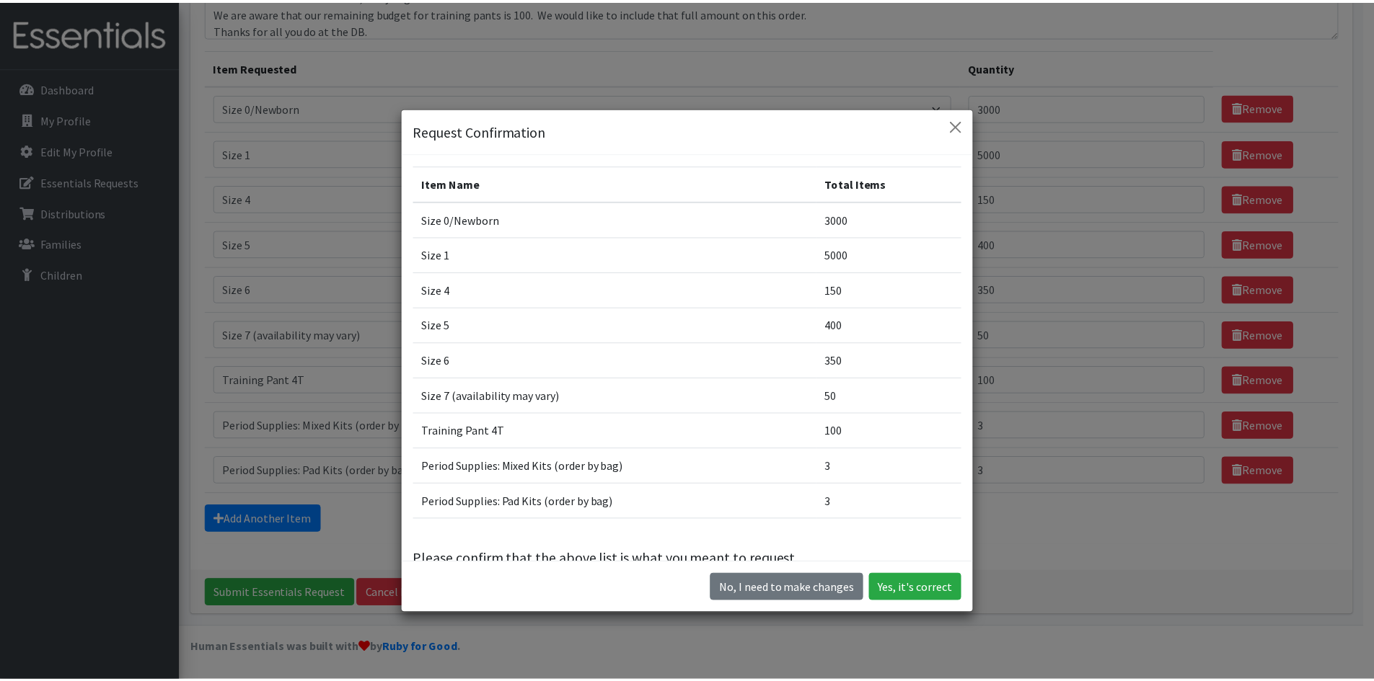
scroll to position [31, 0]
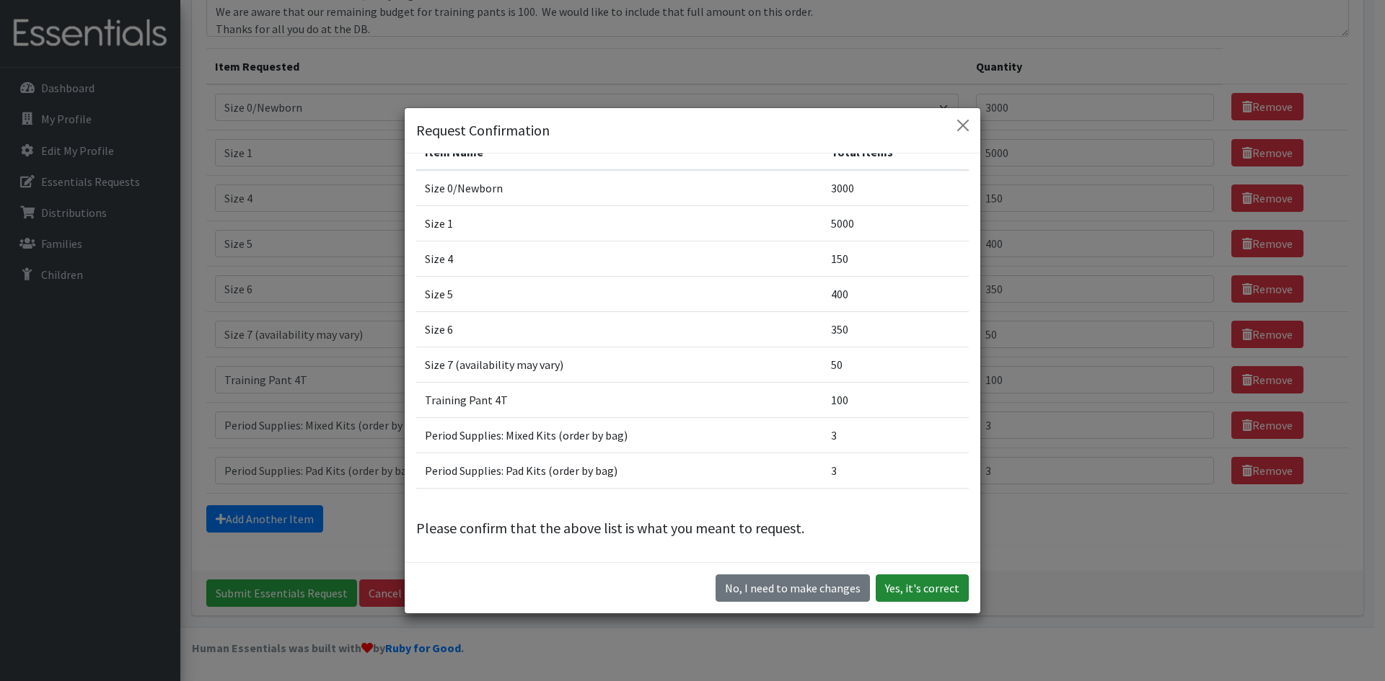
click at [924, 590] on button "Yes, it's correct" at bounding box center [921, 588] width 93 height 27
